Goal: Complete application form

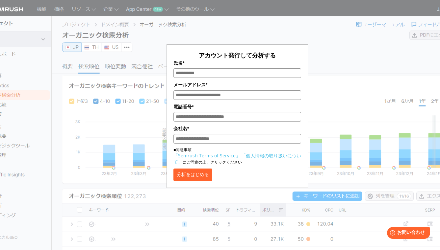
click at [236, 73] on input "氏名*" at bounding box center [237, 73] width 128 height 10
click at [357, 42] on div "アカウント発行して分析する 氏名* メールアドレス* 電話番号* 会社名* ■同意事項 「Semrush Terms of Service」 「個人情報の取り…" at bounding box center [237, 98] width 329 height 180
drag, startPoint x: 242, startPoint y: 183, endPoint x: 237, endPoint y: 181, distance: 5.1
click at [242, 181] on div "分析をはじめる" at bounding box center [237, 175] width 128 height 12
click at [212, 175] on button "分析をはじめる" at bounding box center [192, 175] width 39 height 12
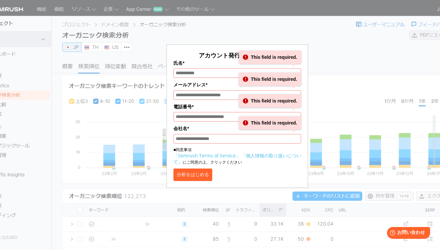
click at [140, 17] on div "アカウント発行して分析する 氏名* This field is required. メールアドレス* This field is required. 電話番号…" at bounding box center [237, 98] width 329 height 180
click at [102, 48] on div "アカウント発行して分析する 氏名* This field is required. メールアドレス* This field is required. 電話番号…" at bounding box center [237, 98] width 329 height 180
drag, startPoint x: 27, startPoint y: 12, endPoint x: 60, endPoint y: 19, distance: 34.3
click at [27, 12] on section "アカウント発行して分析する 氏名* This field is required. メールアドレス* This field is required. 電話番号…" at bounding box center [220, 165] width 440 height 331
click at [21, 13] on section "アカウント発行して分析する 氏名* This field is required. メールアドレス* This field is required. 電話番号…" at bounding box center [220, 165] width 440 height 331
